Goal: Transaction & Acquisition: Purchase product/service

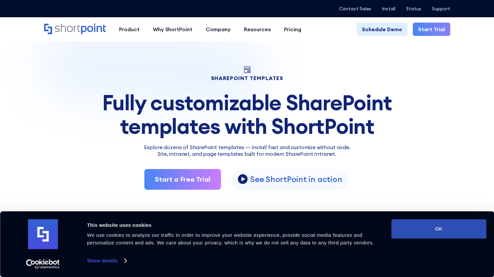
click at [418, 228] on button "OK" at bounding box center [438, 228] width 95 height 19
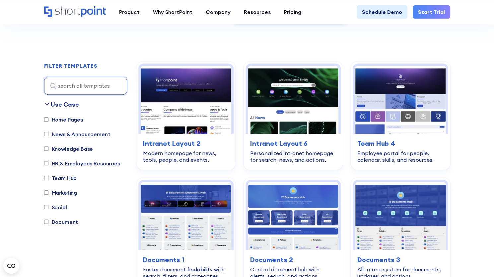
scroll to position [169, 0]
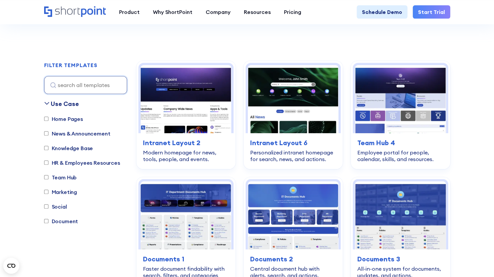
click at [75, 148] on label "Knowledge Base" at bounding box center [68, 148] width 49 height 8
click at [48, 148] on input "Knowledge Base" at bounding box center [46, 148] width 4 height 4
checkbox input "true"
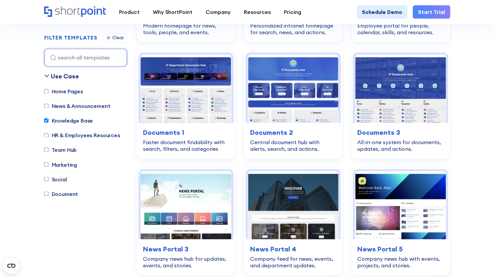
scroll to position [579, 0]
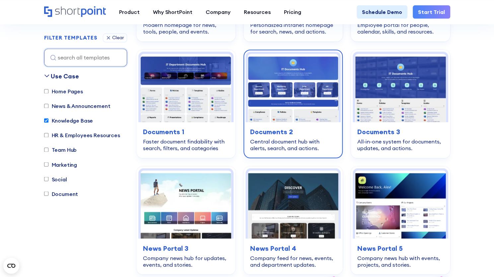
click at [298, 88] on img at bounding box center [293, 88] width 91 height 68
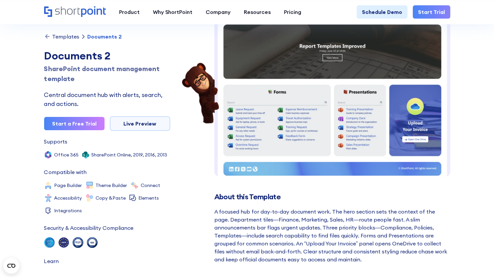
scroll to position [0, 0]
click at [289, 4] on div "Product works with SharePoint Microsoft Teams SAP Explore Templates Elements In…" at bounding box center [247, 12] width 494 height 24
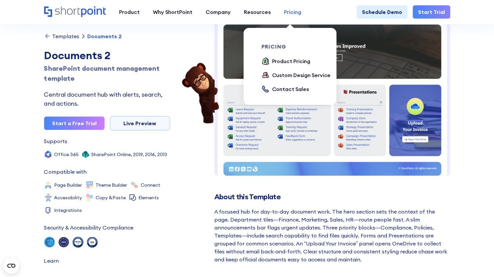
click at [288, 10] on div "Pricing" at bounding box center [292, 12] width 17 height 8
click at [280, 61] on div "Product Pricing" at bounding box center [291, 61] width 39 height 8
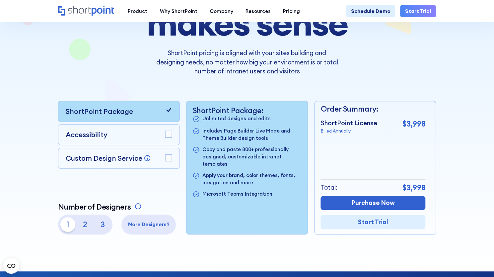
scroll to position [109, 0]
